Goal: Task Accomplishment & Management: Manage account settings

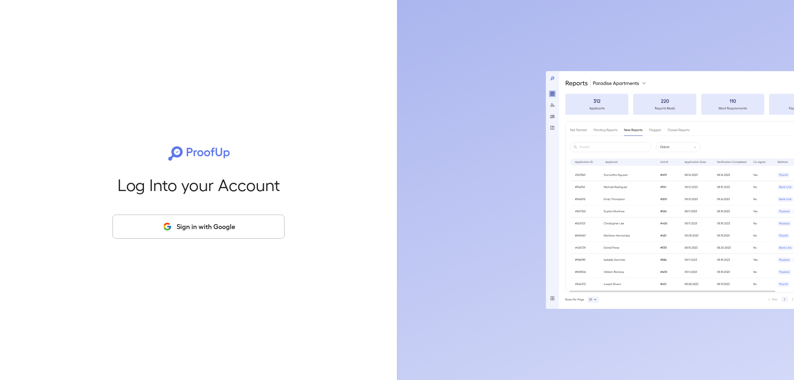
click at [181, 224] on button "Sign in with Google" at bounding box center [198, 227] width 172 height 24
click at [172, 228] on icon "button" at bounding box center [167, 227] width 10 height 10
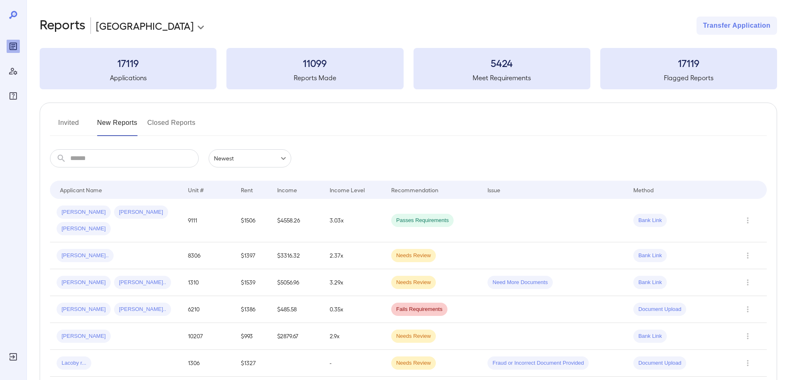
click at [55, 120] on button "Invited" at bounding box center [68, 126] width 37 height 20
